Goal: Task Accomplishment & Management: Manage account settings

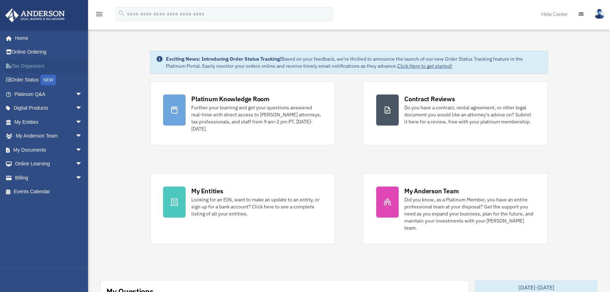
click at [27, 64] on link "Tax Organizers" at bounding box center [49, 66] width 88 height 14
click at [25, 179] on link "Billing arrow_drop_down" at bounding box center [49, 177] width 88 height 14
click at [75, 179] on span "arrow_drop_down" at bounding box center [82, 177] width 14 height 14
click at [47, 189] on link "$ Open Invoices" at bounding box center [51, 192] width 83 height 14
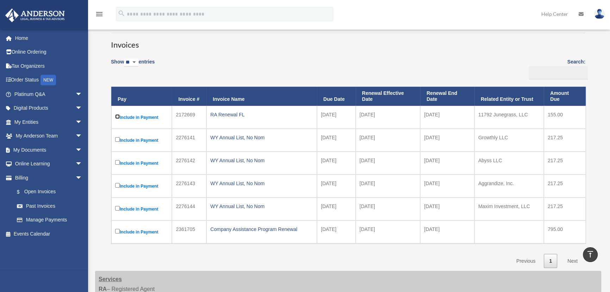
scroll to position [32, 0]
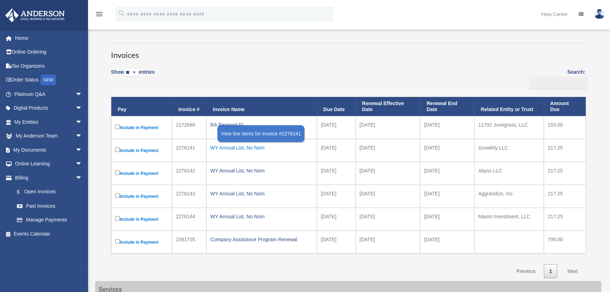
click at [243, 145] on div "WY Annual List, No Nom" at bounding box center [261, 148] width 103 height 10
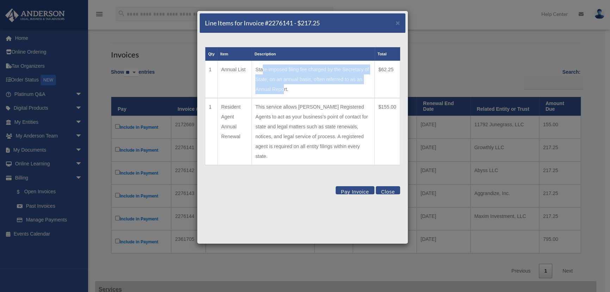
drag, startPoint x: 261, startPoint y: 69, endPoint x: 281, endPoint y: 85, distance: 26.6
click at [281, 85] on td "State-imposed filing fee charged by the Secretary of State, on an annual basis,…" at bounding box center [313, 79] width 123 height 37
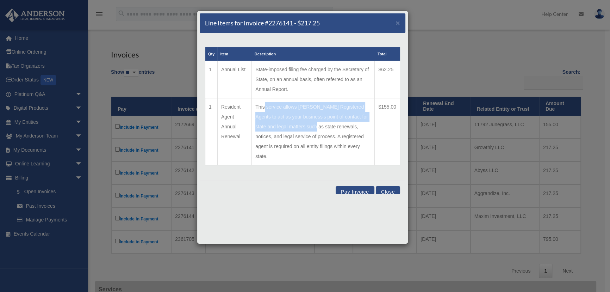
drag, startPoint x: 263, startPoint y: 107, endPoint x: 305, endPoint y: 126, distance: 45.4
click at [305, 126] on td "This service allows Anderson Registered Agents to act as your business's point …" at bounding box center [313, 131] width 123 height 67
click at [300, 130] on td "This service allows Anderson Registered Agents to act as your business's point …" at bounding box center [313, 131] width 123 height 67
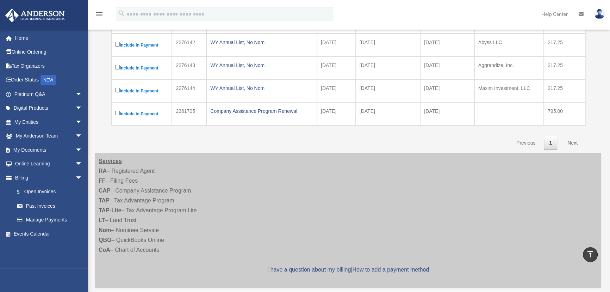
scroll to position [0, 0]
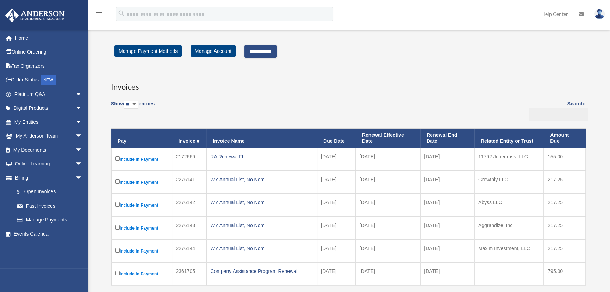
click at [271, 51] on input "**********" at bounding box center [260, 51] width 32 height 13
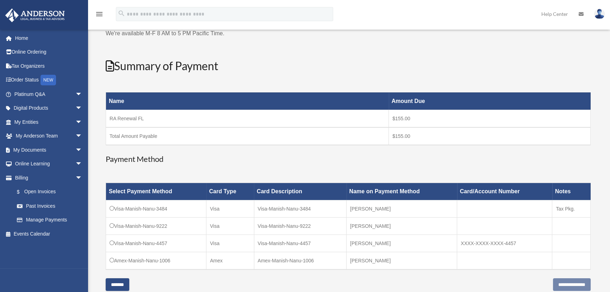
scroll to position [160, 0]
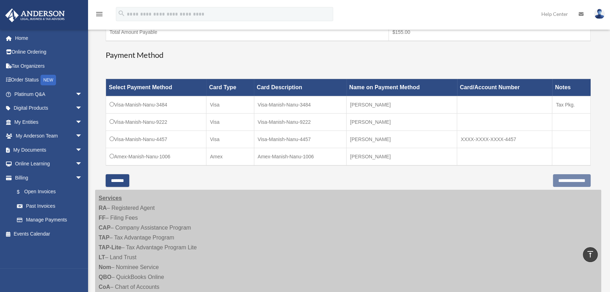
click at [109, 103] on td "Visa-Manish-Nanu-3484" at bounding box center [156, 104] width 100 height 17
click at [553, 179] on input "**********" at bounding box center [572, 180] width 38 height 13
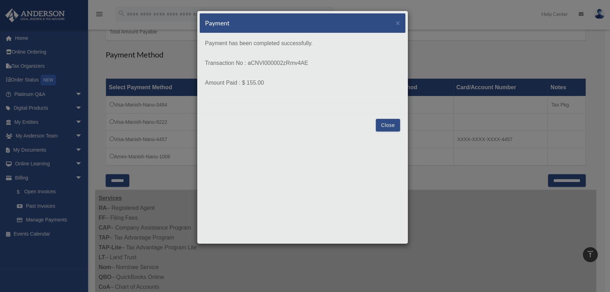
click at [387, 123] on button "Close" at bounding box center [388, 125] width 24 height 13
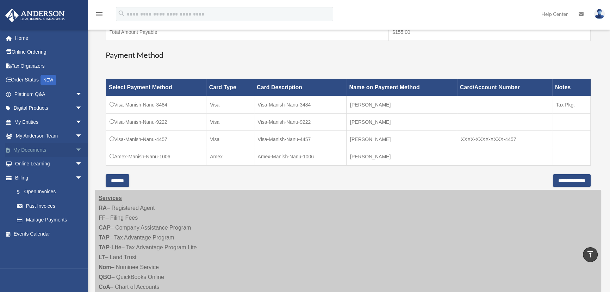
click at [15, 151] on link "My Documents arrow_drop_down" at bounding box center [49, 150] width 88 height 14
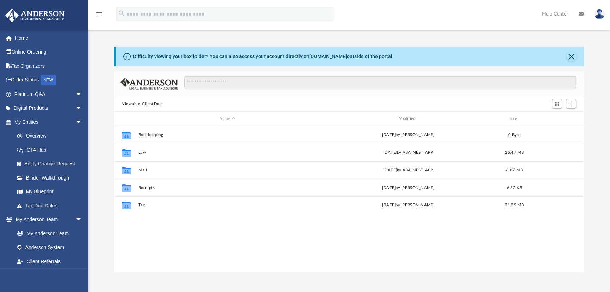
scroll to position [155, 465]
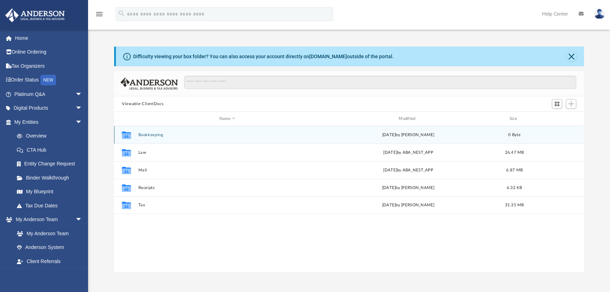
click at [147, 135] on button "Bookkeeping" at bounding box center [227, 134] width 178 height 5
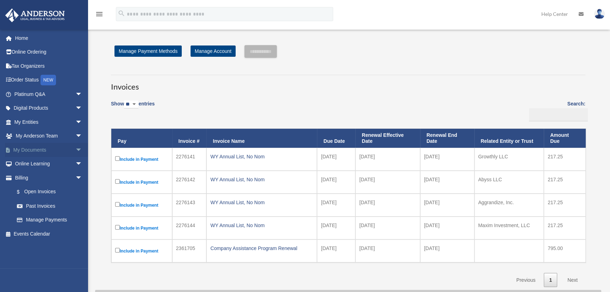
click at [37, 150] on link "My Documents arrow_drop_down" at bounding box center [49, 150] width 88 height 14
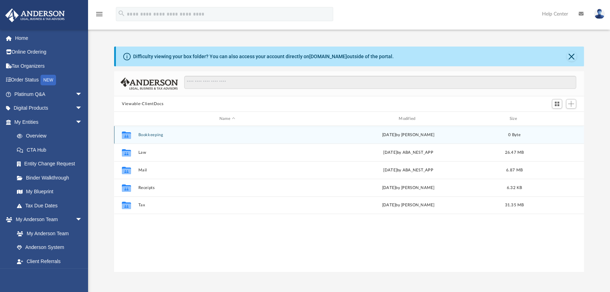
scroll to position [155, 465]
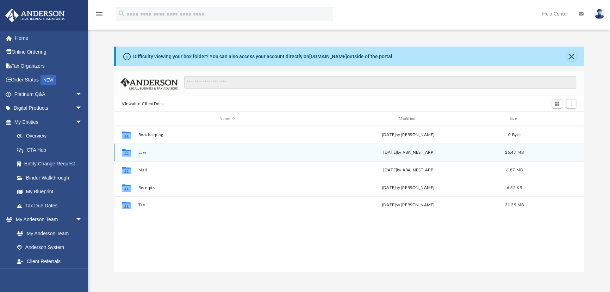
click at [141, 154] on button "Law" at bounding box center [227, 152] width 178 height 5
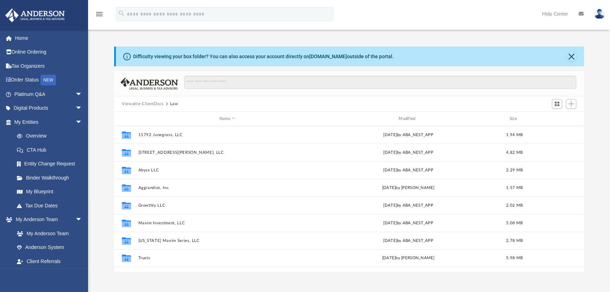
click at [148, 102] on button "Viewable-ClientDocs" at bounding box center [143, 104] width 42 height 6
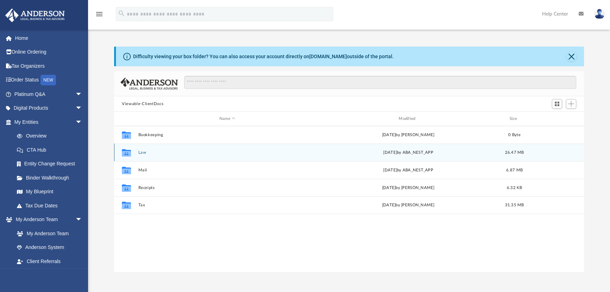
click at [141, 154] on button "Law" at bounding box center [227, 152] width 178 height 5
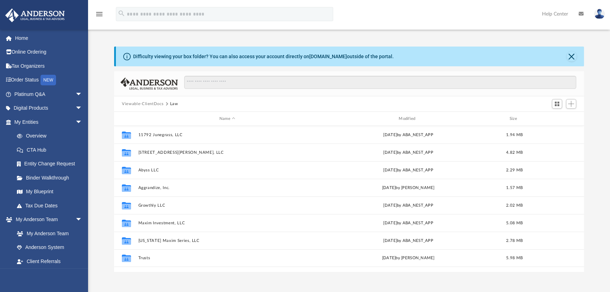
click at [143, 104] on button "Viewable-ClientDocs" at bounding box center [143, 104] width 42 height 6
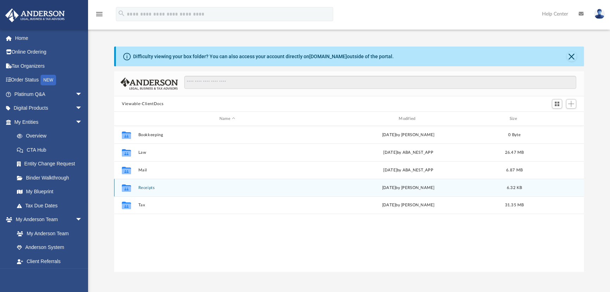
click at [144, 188] on button "Receipts" at bounding box center [227, 187] width 178 height 5
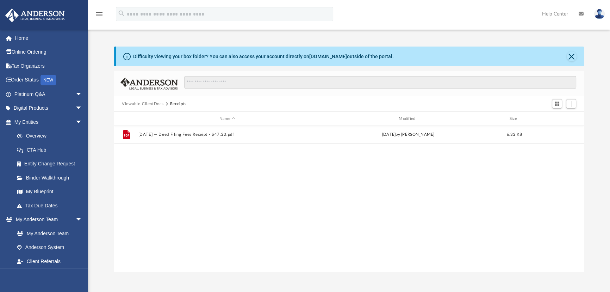
click at [143, 103] on button "Viewable-ClientDocs" at bounding box center [143, 104] width 42 height 6
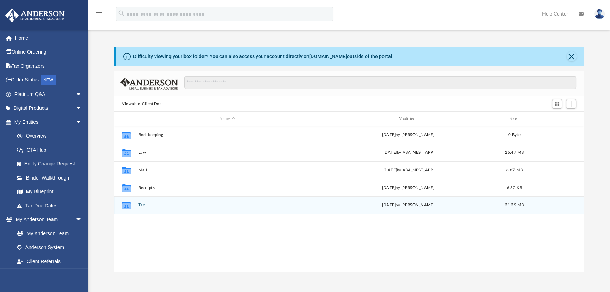
click at [141, 205] on button "Tax" at bounding box center [227, 204] width 178 height 5
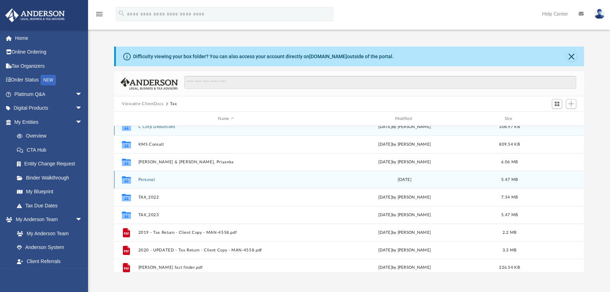
scroll to position [13, 0]
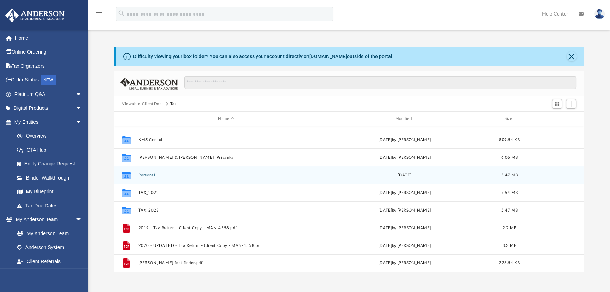
click at [144, 176] on button "Personal" at bounding box center [225, 175] width 175 height 5
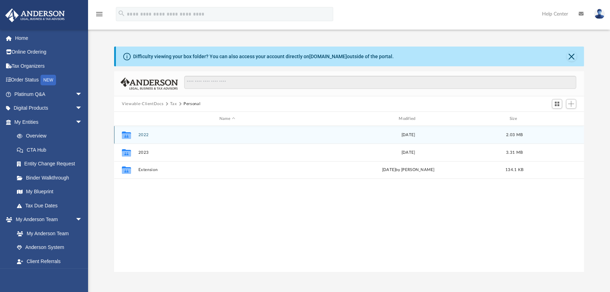
scroll to position [0, 0]
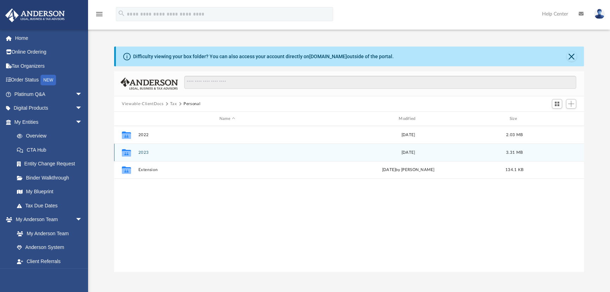
click at [143, 151] on button "2023" at bounding box center [227, 152] width 178 height 5
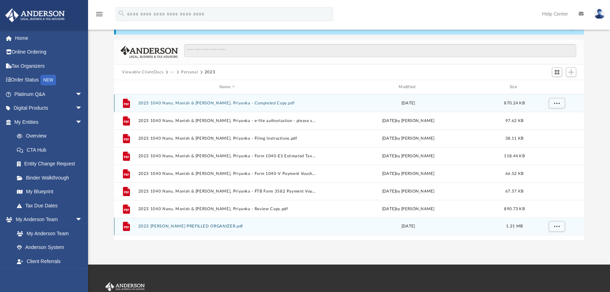
scroll to position [64, 0]
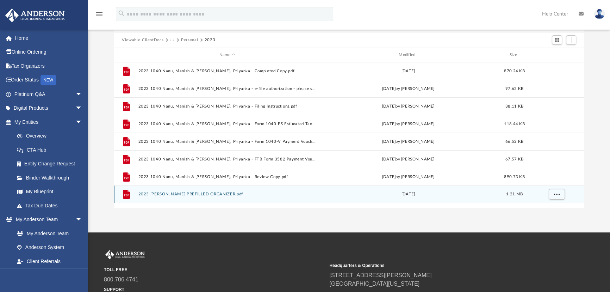
click at [183, 194] on button "2023 MANISH K. NANU PREFILLED ORGANIZER.pdf" at bounding box center [227, 194] width 178 height 5
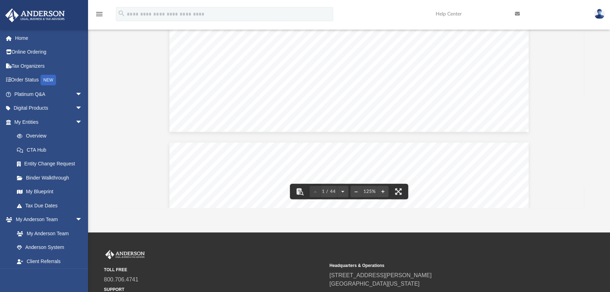
scroll to position [0, 0]
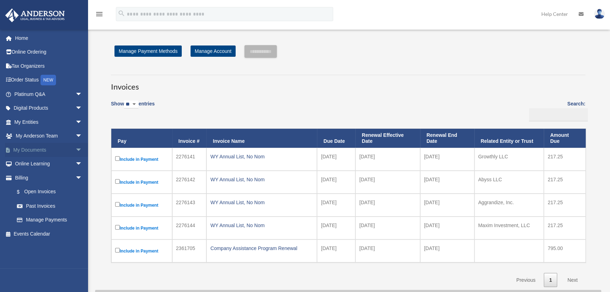
click at [30, 149] on link "My Documents arrow_drop_down" at bounding box center [49, 150] width 88 height 14
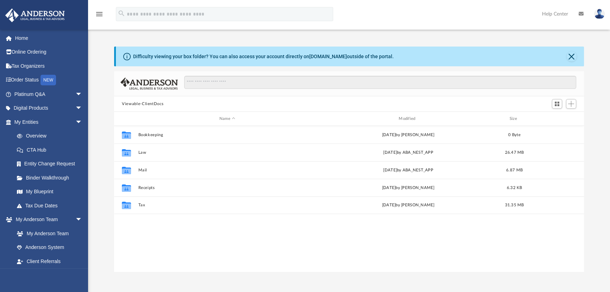
scroll to position [155, 465]
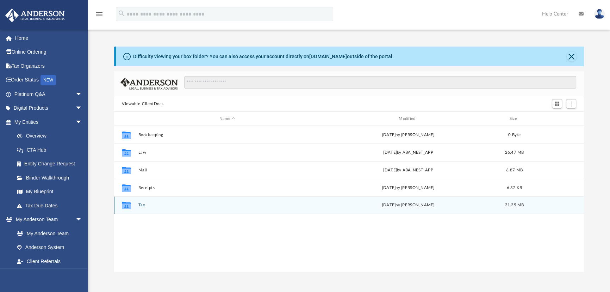
click at [141, 204] on button "Tax" at bounding box center [227, 204] width 178 height 5
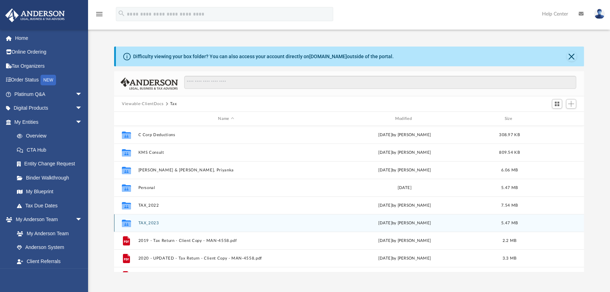
click at [150, 222] on button "TAX_2023" at bounding box center [225, 222] width 175 height 5
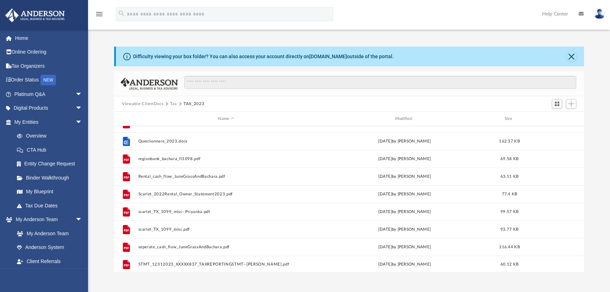
scroll to position [320, 0]
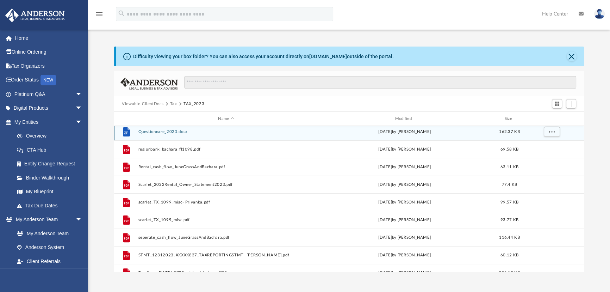
click at [155, 129] on div "File Questionnare_2023.docx Sun Aug 18 2024 by Manish Nanu 162.37 KB" at bounding box center [349, 132] width 470 height 18
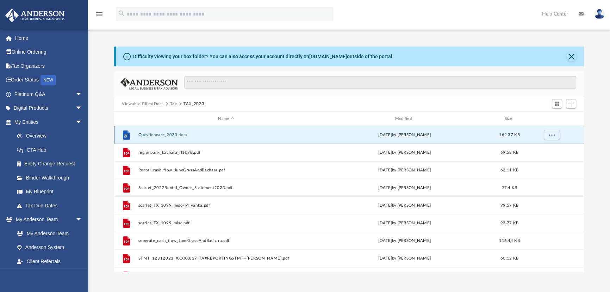
click at [151, 134] on button "Questionnare_2023.docx" at bounding box center [225, 134] width 175 height 5
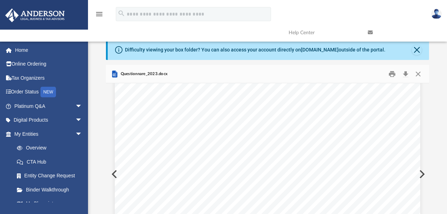
scroll to position [1231, 0]
click at [418, 48] on button "Close" at bounding box center [417, 50] width 10 height 10
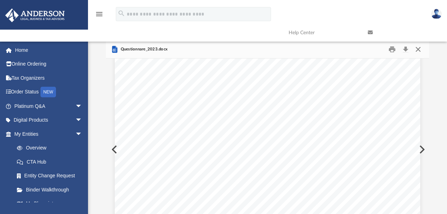
click at [420, 50] on button "Close" at bounding box center [418, 49] width 13 height 11
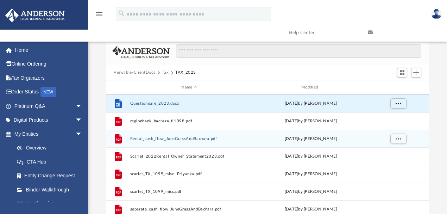
click at [173, 139] on button "Rental_cash_flow_JuneGrassAndBachara.pdf" at bounding box center [189, 138] width 119 height 5
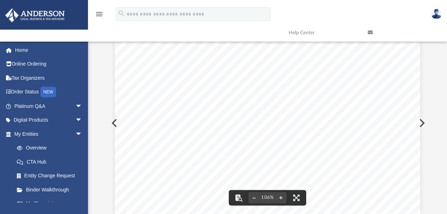
scroll to position [94, 0]
drag, startPoint x: 231, startPoint y: 134, endPoint x: 320, endPoint y: 136, distance: 88.7
click at [320, 136] on div "Lifestyles Rental Services Inc. All Properties Owned By: Manish Kumar Nanu Disp…" at bounding box center [268, 141] width 306 height 395
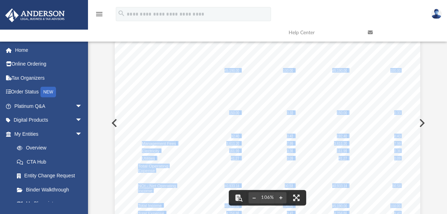
drag, startPoint x: 229, startPoint y: 135, endPoint x: 376, endPoint y: 135, distance: 147.5
click at [376, 135] on div "Lifestyles Rental Services Inc. All Properties Owned By: Manish Kumar Nanu Disp…" at bounding box center [268, 141] width 306 height 395
click at [375, 136] on div "Lifestyles Rental Services Inc. All Properties Owned By: Manish Kumar Nanu Disp…" at bounding box center [268, 141] width 306 height 395
click at [373, 136] on div "Lifestyles Rental Services Inc. All Properties Owned By: Manish Kumar Nanu Disp…" at bounding box center [268, 141] width 306 height 395
click at [210, 131] on div "Lifestyles Rental Services Inc. All Properties Owned By: Manish Kumar Nanu Disp…" at bounding box center [268, 141] width 306 height 395
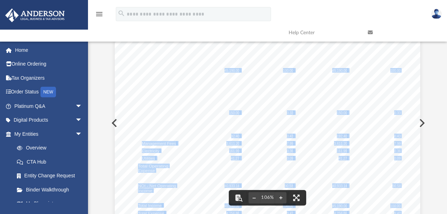
click at [214, 140] on div "Lifestyles Rental Services Inc. All Properties Owned By: Manish Kumar Nanu Disp…" at bounding box center [268, 141] width 306 height 395
click at [229, 152] on span "161.99" at bounding box center [234, 151] width 10 height 4
click at [229, 144] on span "3,611.20" at bounding box center [232, 143] width 13 height 4
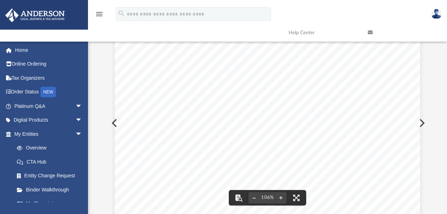
click at [230, 144] on span "3,611.20" at bounding box center [232, 143] width 13 height 4
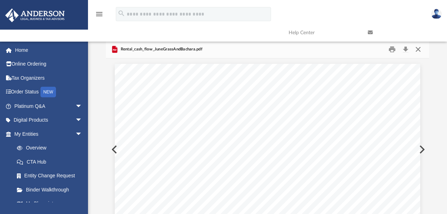
click at [419, 49] on button "Close" at bounding box center [418, 49] width 13 height 11
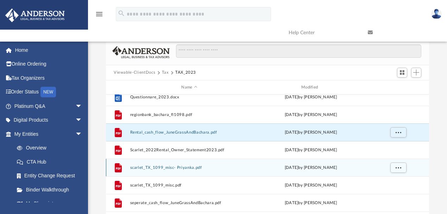
scroll to position [346, 0]
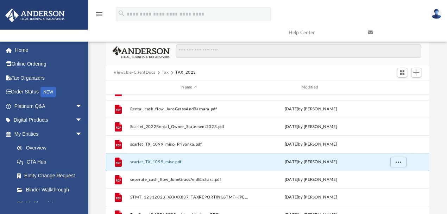
click at [158, 160] on button "scarlet_TX_1099_misc.pdf" at bounding box center [189, 162] width 119 height 5
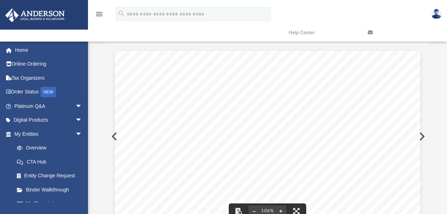
scroll to position [0, 0]
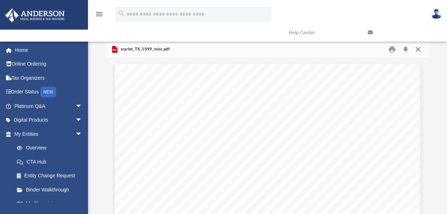
click at [419, 49] on button "Close" at bounding box center [418, 49] width 13 height 11
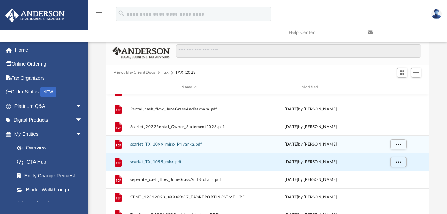
click at [182, 142] on button "scarlet_TX_1099_misc- Priyanka.pdf" at bounding box center [189, 144] width 119 height 5
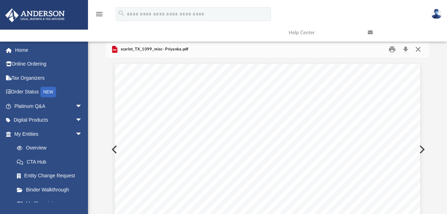
click at [417, 49] on button "Close" at bounding box center [418, 49] width 13 height 11
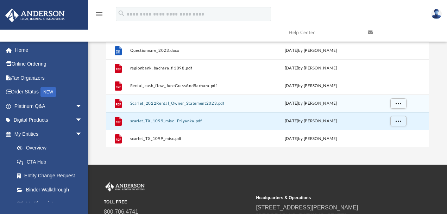
scroll to position [300, 0]
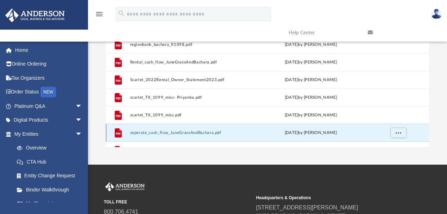
click at [185, 132] on button "seperate_cash_flow_JuneGrassAndBachara.pdf" at bounding box center [189, 132] width 119 height 5
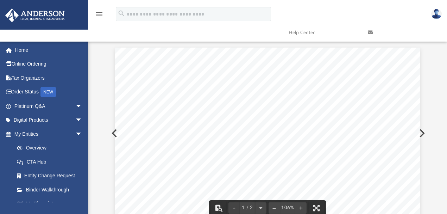
scroll to position [0, 0]
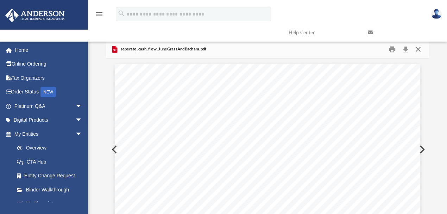
click at [418, 49] on button "Close" at bounding box center [418, 49] width 13 height 11
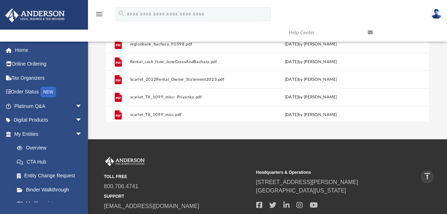
scroll to position [276, 0]
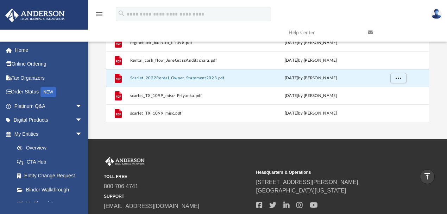
click at [145, 77] on button "Scarlet_2022Rental_Owner_Statement2023.pdf" at bounding box center [189, 78] width 119 height 5
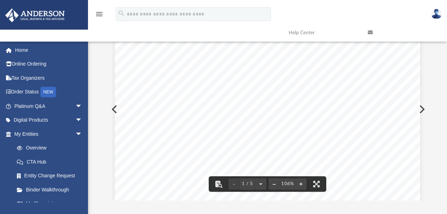
scroll to position [117, 0]
drag, startPoint x: 239, startPoint y: 120, endPoint x: 302, endPoint y: 119, distance: 63.0
click at [292, 120] on div "Manish Nanu 2705 Wickford Street Ontario, CA 91762 Summary by property Summary …" at bounding box center [268, 103] width 306 height 395
click at [303, 119] on div "Manish Nanu 2705 Wickford Street Ontario, CA 91762 Summary by property Summary …" at bounding box center [268, 103] width 306 height 395
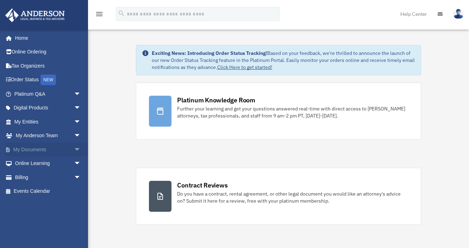
click at [38, 149] on link "My Documents arrow_drop_down" at bounding box center [48, 150] width 87 height 14
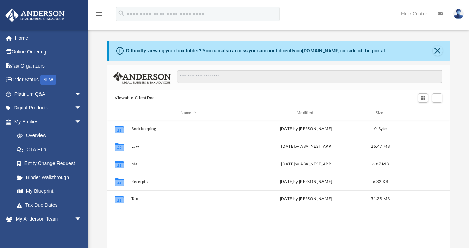
scroll to position [156, 339]
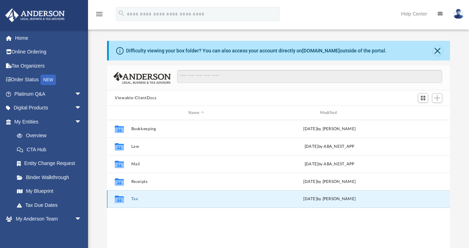
click at [134, 199] on button "Tax" at bounding box center [196, 199] width 130 height 5
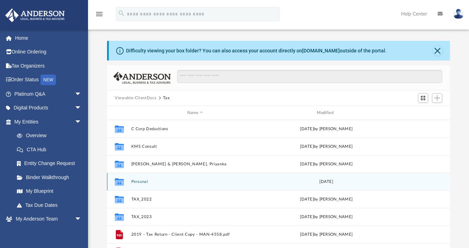
click at [138, 181] on button "Personal" at bounding box center [195, 182] width 128 height 5
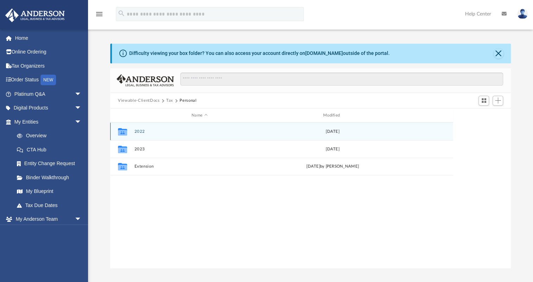
scroll to position [155, 395]
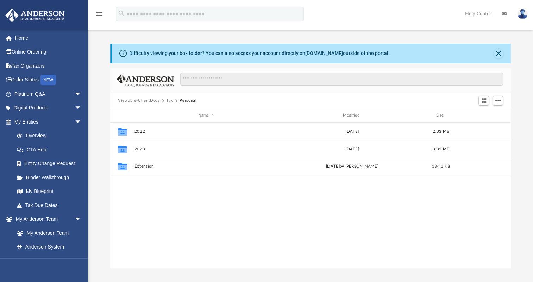
click at [127, 99] on button "Viewable-ClientDocs" at bounding box center [139, 101] width 42 height 6
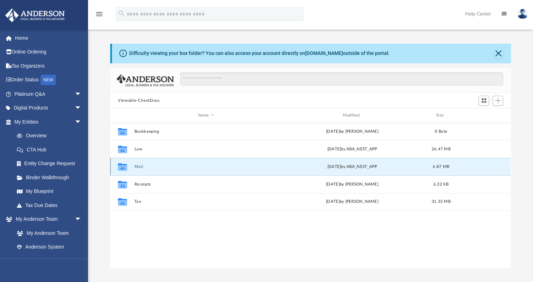
click at [138, 166] on button "Mail" at bounding box center [206, 166] width 143 height 5
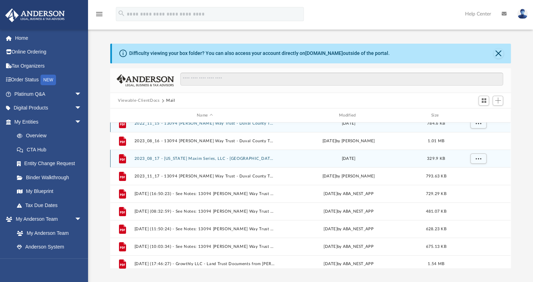
scroll to position [13, 0]
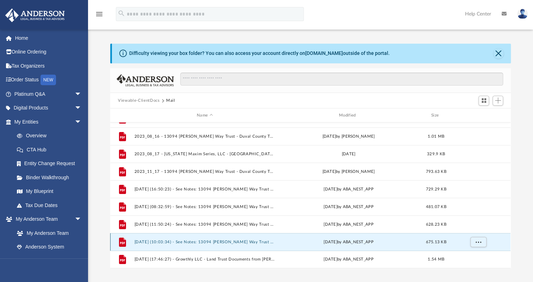
click at [154, 243] on button "2025.05.15 (10:03:34) - See Notes: 13094 Bachara Way Trust - Land Trust Documen…" at bounding box center [205, 242] width 141 height 5
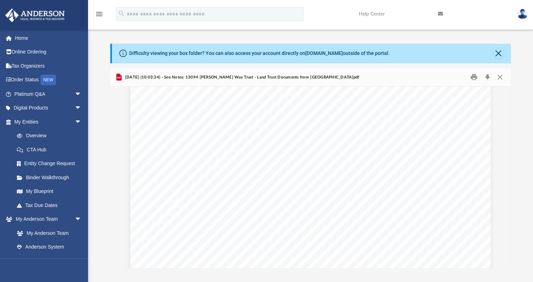
scroll to position [0, 0]
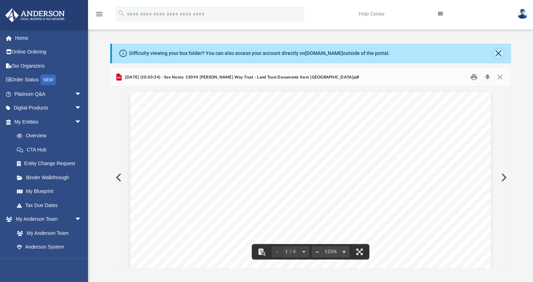
click at [473, 50] on button "Close" at bounding box center [499, 54] width 10 height 10
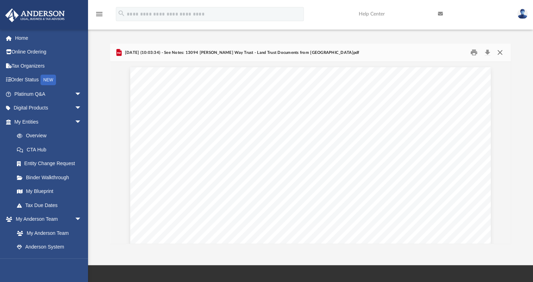
click at [473, 52] on button "Close" at bounding box center [499, 52] width 13 height 11
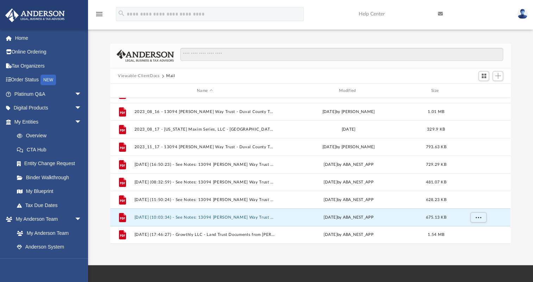
click at [130, 78] on button "Viewable-ClientDocs" at bounding box center [139, 76] width 42 height 6
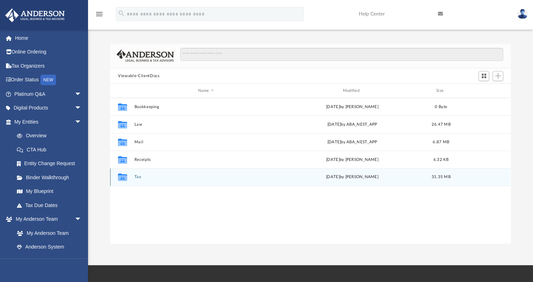
click at [137, 179] on button "Tax" at bounding box center [206, 177] width 143 height 5
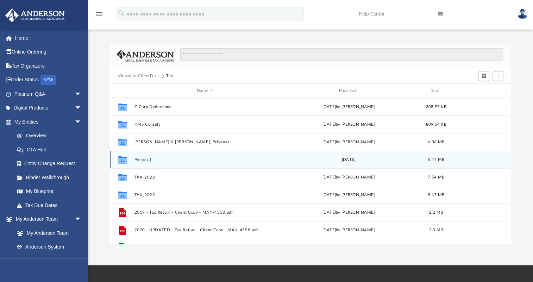
click at [141, 158] on button "Personal" at bounding box center [205, 159] width 141 height 5
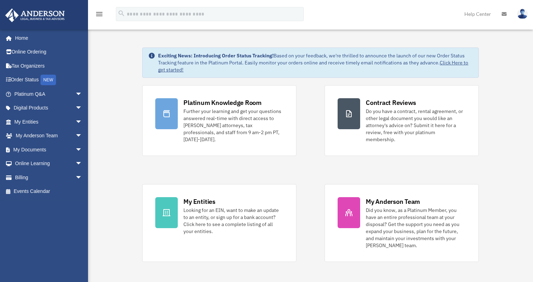
scroll to position [128, 0]
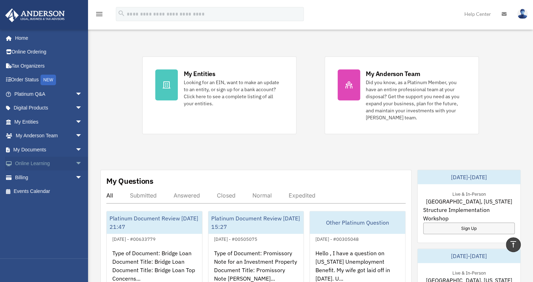
click at [31, 162] on link "Online Learning arrow_drop_down" at bounding box center [49, 164] width 88 height 14
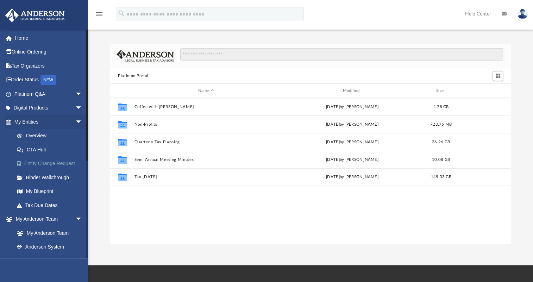
scroll to position [155, 395]
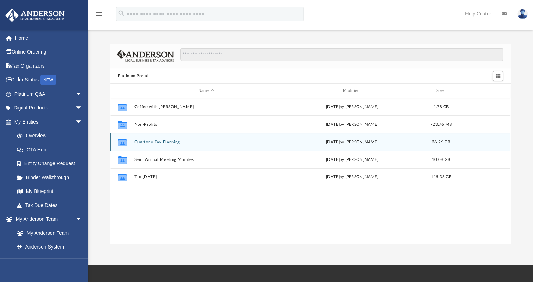
click at [155, 142] on button "Quarterly Tax Planning" at bounding box center [206, 142] width 143 height 5
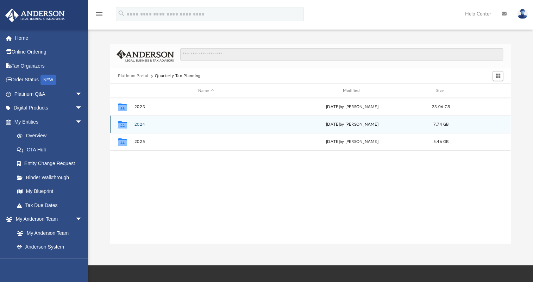
click at [138, 126] on button "2024" at bounding box center [206, 124] width 143 height 5
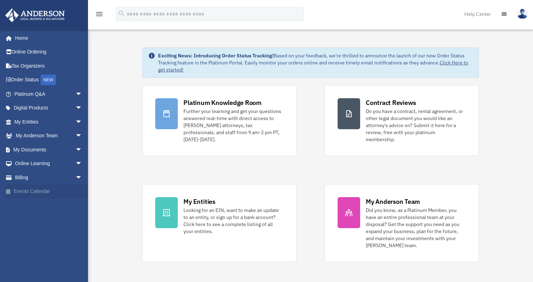
scroll to position [128, 0]
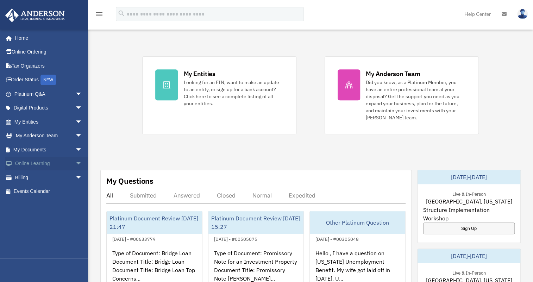
click at [41, 162] on link "Online Learning arrow_drop_down" at bounding box center [49, 164] width 88 height 14
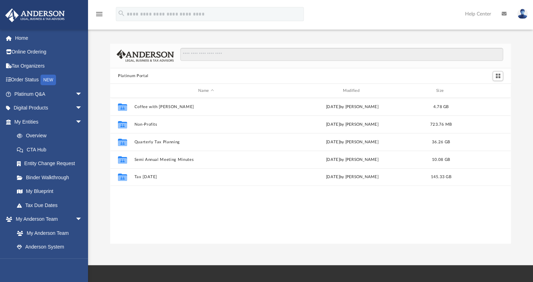
scroll to position [155, 395]
click at [75, 106] on span "arrow_drop_down" at bounding box center [82, 108] width 14 height 14
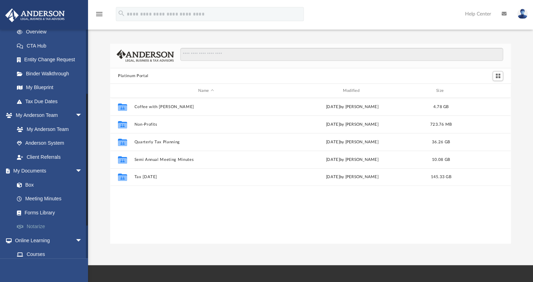
scroll to position [160, 0]
click at [29, 183] on link "Box" at bounding box center [51, 184] width 83 height 14
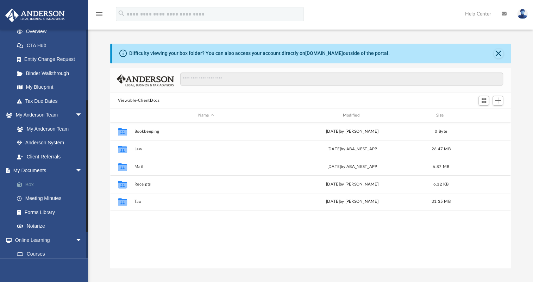
scroll to position [155, 395]
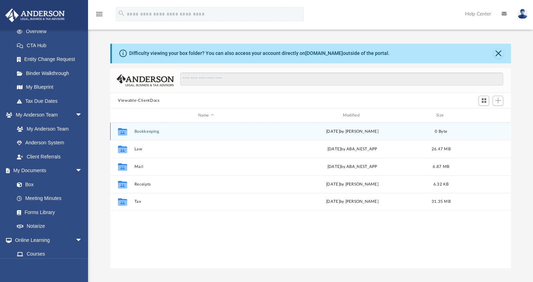
click at [137, 129] on button "Bookkeeping" at bounding box center [206, 131] width 143 height 5
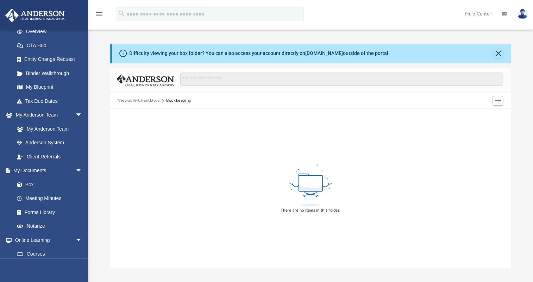
click at [145, 99] on button "Viewable-ClientDocs" at bounding box center [139, 101] width 42 height 6
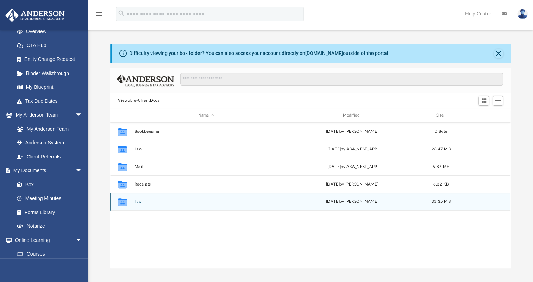
click at [138, 201] on button "Tax" at bounding box center [206, 201] width 143 height 5
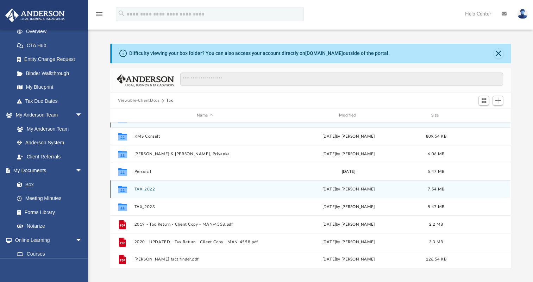
scroll to position [0, 0]
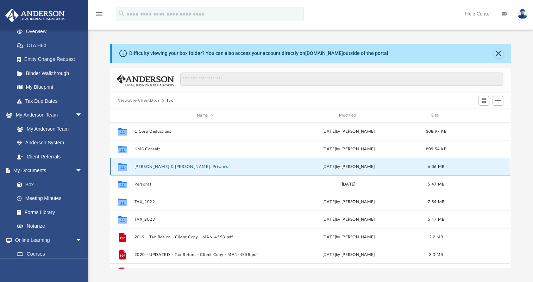
click at [167, 164] on button "Nanu, Manish & Wadhwa, Priyanka" at bounding box center [205, 166] width 141 height 5
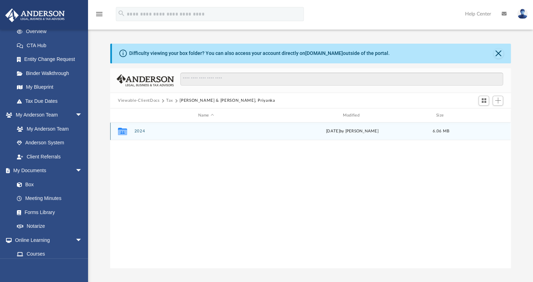
click at [139, 130] on button "2024" at bounding box center [206, 131] width 143 height 5
click at [170, 137] on div "Collaborated Folder Digital Tax Organizer Tue Aug 19 2025 by Manish Nanu 6.06 MB" at bounding box center [310, 132] width 400 height 18
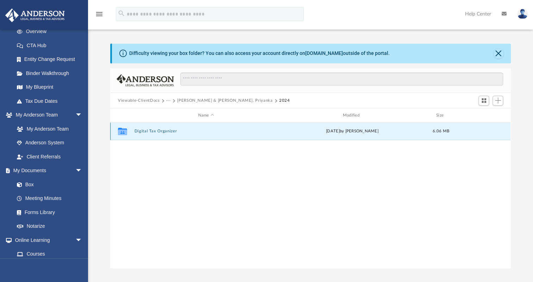
click at [168, 132] on button "Digital Tax Organizer" at bounding box center [206, 131] width 143 height 5
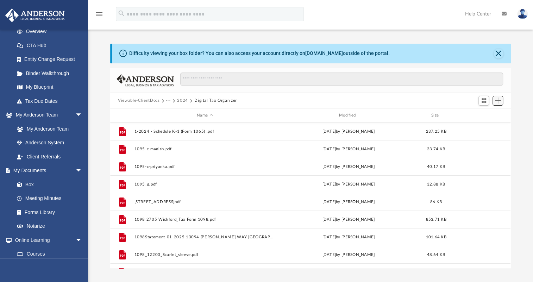
click at [498, 100] on span "Add" at bounding box center [498, 101] width 6 height 6
click at [484, 113] on li "Upload" at bounding box center [488, 114] width 23 height 7
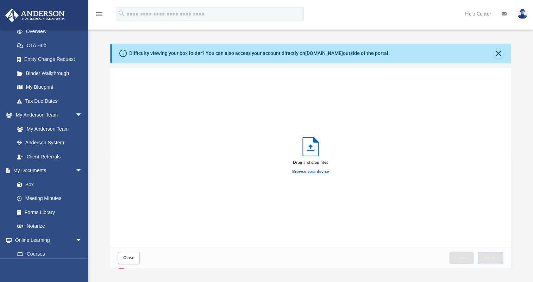
scroll to position [174, 395]
click at [310, 173] on label "Browse your device" at bounding box center [310, 172] width 37 height 6
click at [0, 0] on input "Browse your device" at bounding box center [0, 0] width 0 height 0
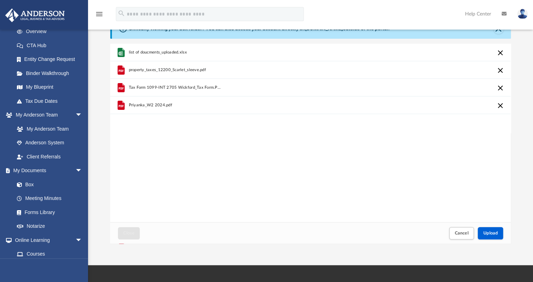
scroll to position [48, 0]
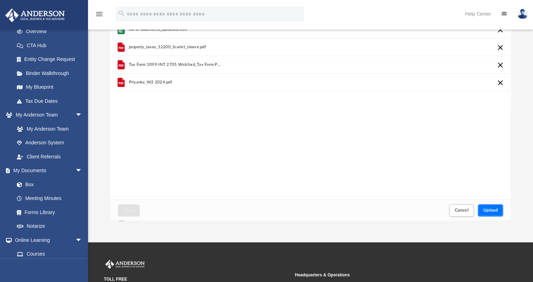
click at [495, 209] on span "Upload" at bounding box center [490, 210] width 15 height 4
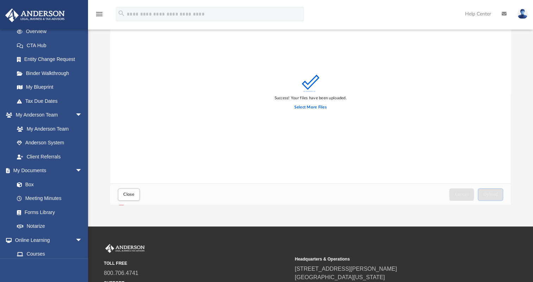
scroll to position [64, 0]
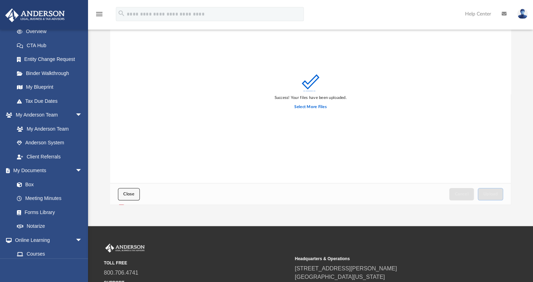
click at [137, 194] on button "Close" at bounding box center [129, 194] width 22 height 12
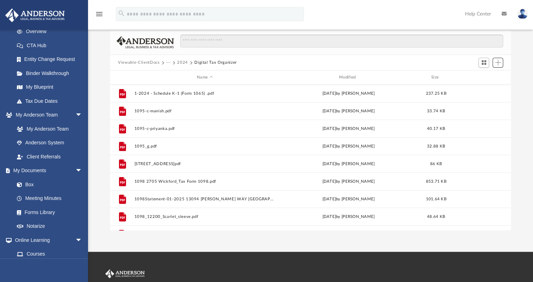
scroll to position [0, 0]
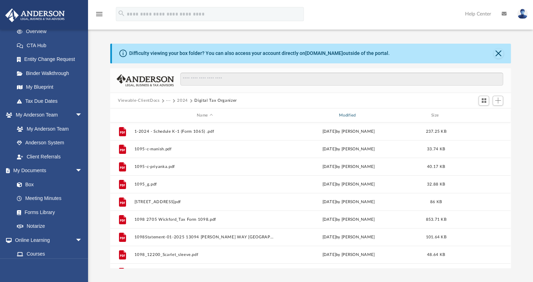
click at [352, 115] on div "Modified" at bounding box center [348, 115] width 141 height 6
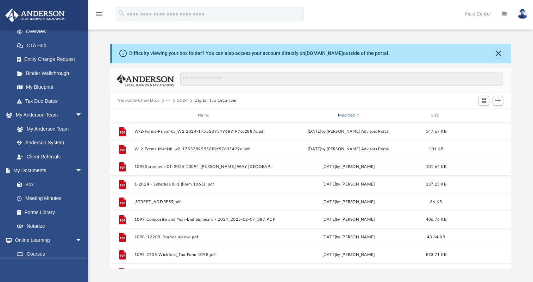
click at [352, 115] on div "Modified" at bounding box center [348, 115] width 141 height 6
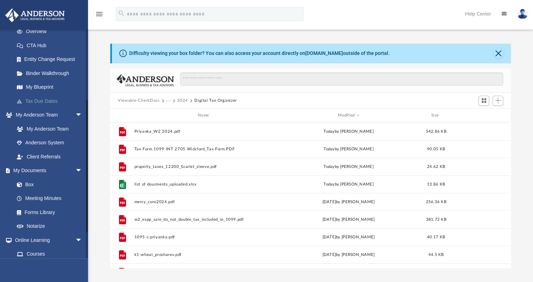
click at [35, 98] on link "Tax Due Dates" at bounding box center [51, 101] width 83 height 14
